Goal: Find specific page/section: Find specific page/section

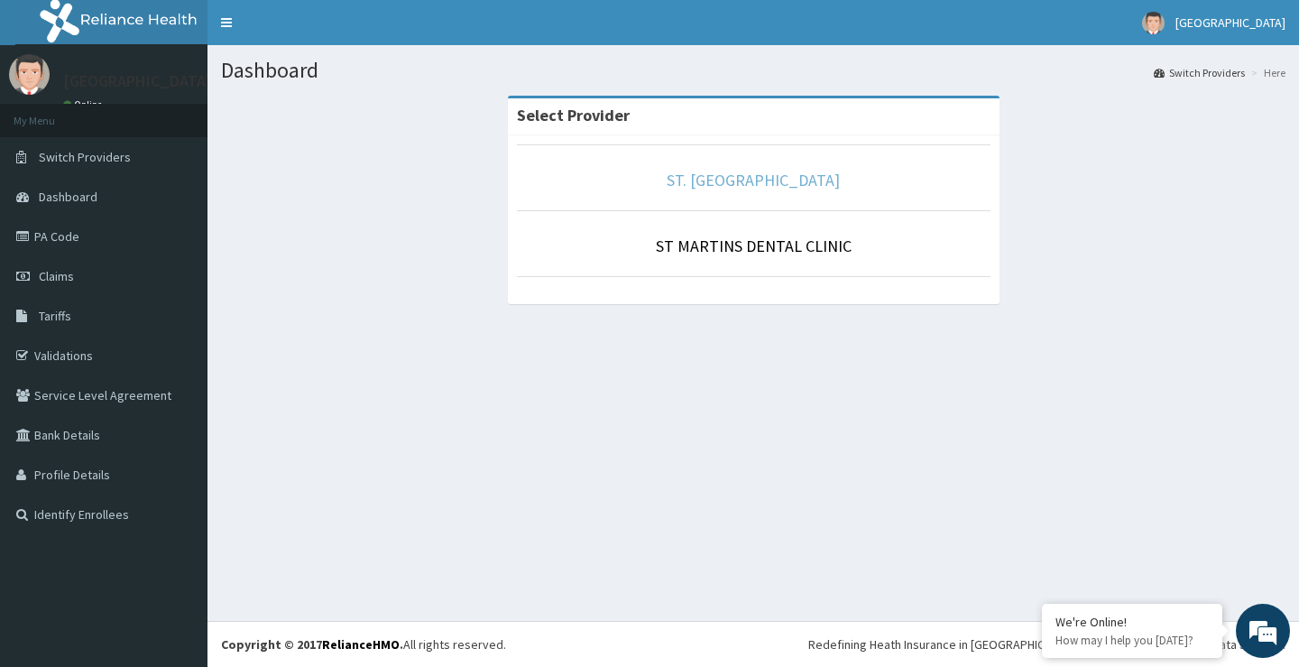
click at [771, 180] on link "ST. [GEOGRAPHIC_DATA]" at bounding box center [753, 180] width 173 height 21
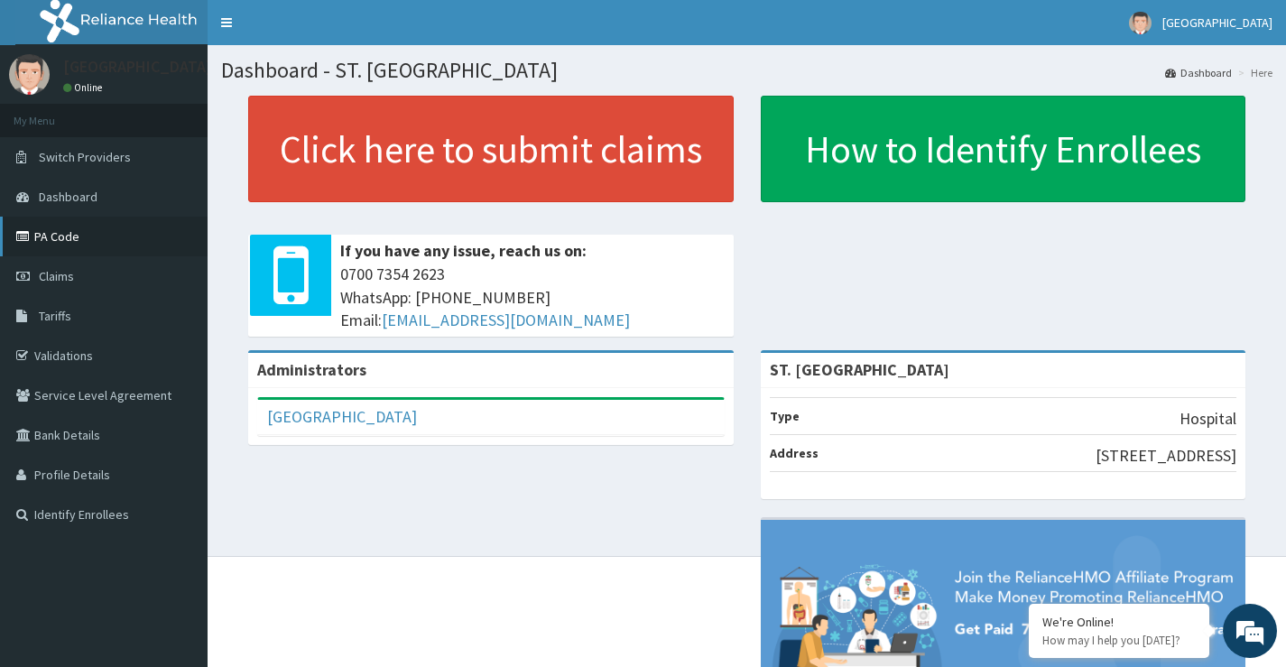
click at [68, 236] on link "PA Code" at bounding box center [104, 237] width 208 height 40
